Goal: Task Accomplishment & Management: Manage account settings

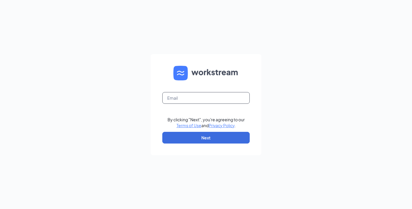
click at [183, 101] on input "text" at bounding box center [205, 98] width 87 height 12
type input "[EMAIL_ADDRESS][DOMAIN_NAME]"
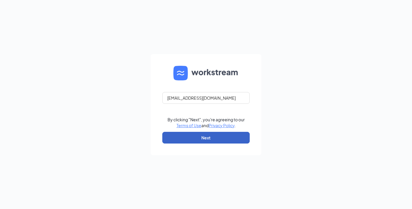
click at [199, 140] on button "Next" at bounding box center [205, 138] width 87 height 12
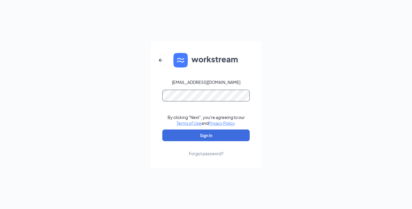
click at [162, 129] on button "Sign In" at bounding box center [205, 135] width 87 height 12
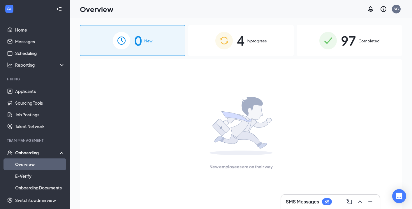
click at [256, 41] on span "In progress" at bounding box center [257, 41] width 20 height 6
